Goal: Task Accomplishment & Management: Manage account settings

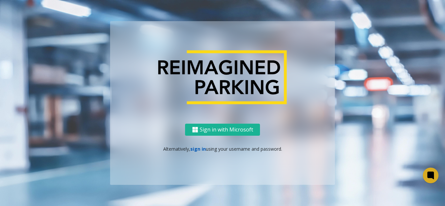
click at [198, 151] on link "sign in" at bounding box center [198, 149] width 16 height 6
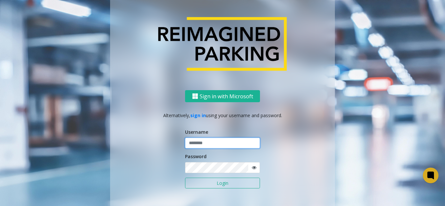
click at [198, 143] on input "text" at bounding box center [222, 143] width 75 height 11
type input "*******"
click at [252, 169] on icon at bounding box center [254, 168] width 5 height 5
click at [233, 187] on button "Login" at bounding box center [222, 183] width 75 height 11
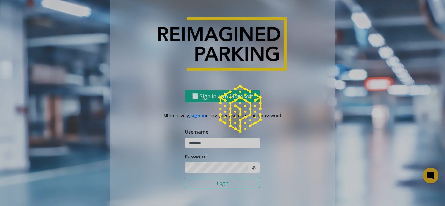
click at [233, 186] on div at bounding box center [222, 103] width 445 height 206
